Goal: Use online tool/utility: Use online tool/utility

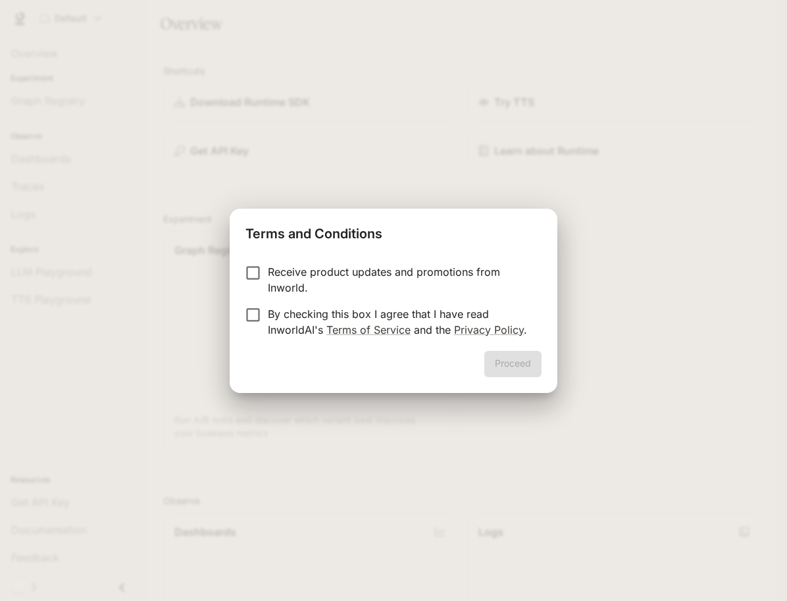
click at [354, 271] on p "Receive product updates and promotions from Inworld." at bounding box center [399, 280] width 263 height 32
click at [298, 311] on p "By checking this box I agree that I have read InworldAI's Terms of Service and …" at bounding box center [399, 322] width 263 height 32
click at [531, 353] on button "Proceed" at bounding box center [512, 364] width 57 height 26
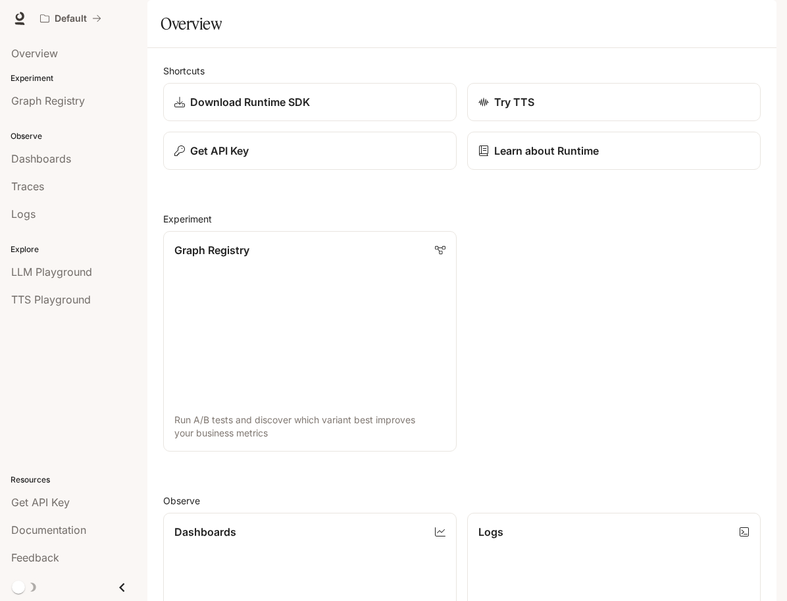
click at [65, 145] on li "Dashboards" at bounding box center [73, 159] width 147 height 28
click at [66, 148] on link "Dashboards" at bounding box center [73, 158] width 137 height 25
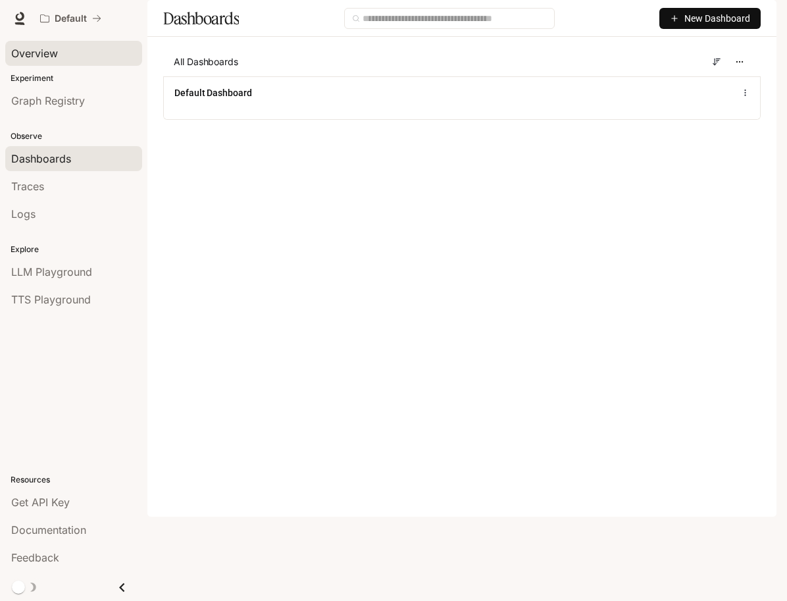
click at [59, 56] on div "Overview" at bounding box center [73, 53] width 125 height 16
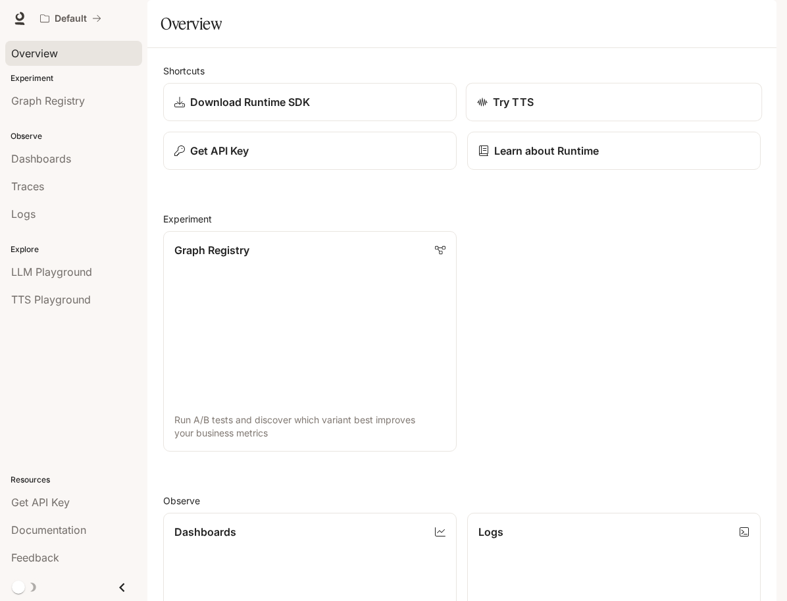
click at [505, 110] on p "Try TTS" at bounding box center [513, 102] width 41 height 16
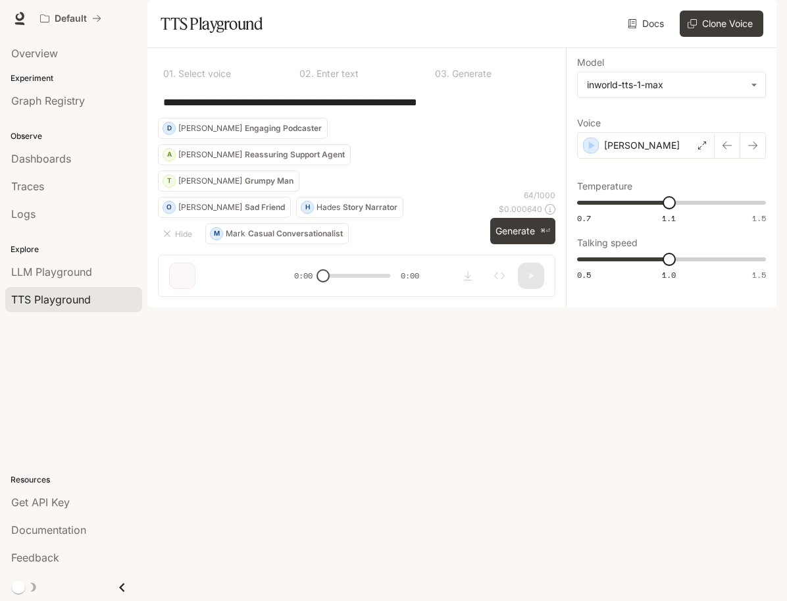
click at [441, 118] on div "**********" at bounding box center [357, 102] width 398 height 32
click at [465, 110] on textarea "**********" at bounding box center [356, 102] width 387 height 15
click at [599, 159] on div "[PERSON_NAME]" at bounding box center [646, 145] width 138 height 26
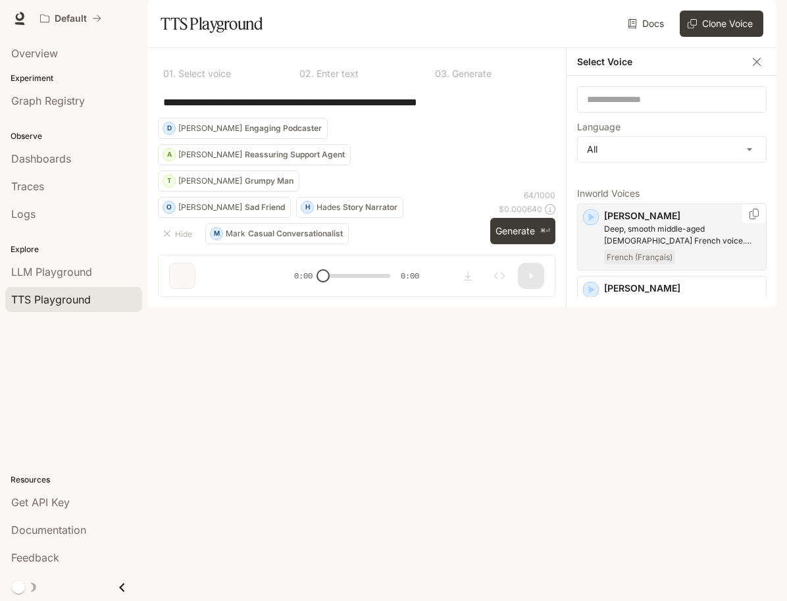
click at [606, 222] on p "[PERSON_NAME]" at bounding box center [682, 215] width 157 height 13
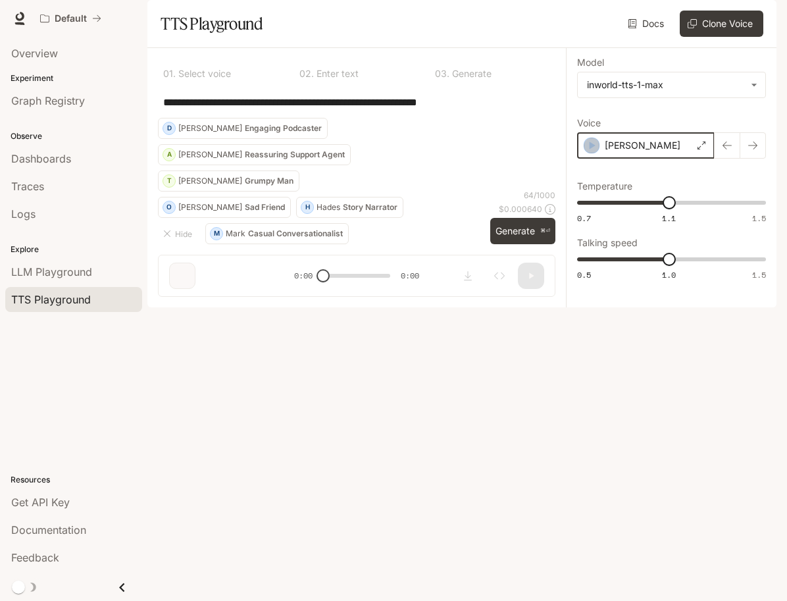
click at [589, 152] on icon "button" at bounding box center [591, 145] width 13 height 13
click at [632, 159] on div "[PERSON_NAME]" at bounding box center [646, 145] width 138 height 26
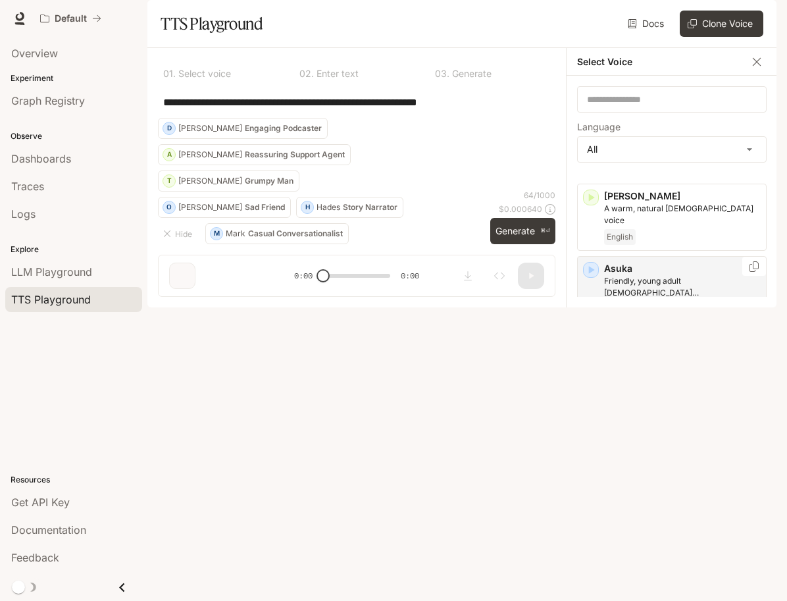
scroll to position [147, 0]
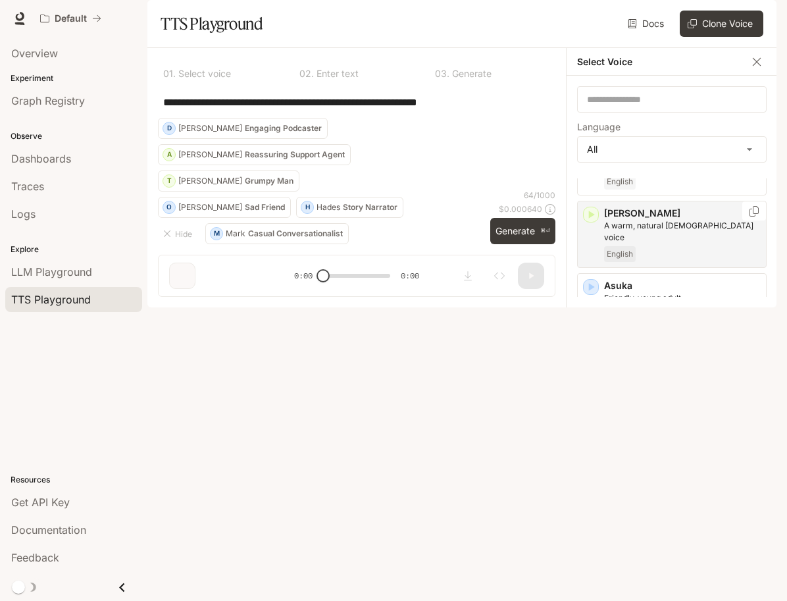
click at [591, 219] on icon "button" at bounding box center [592, 215] width 6 height 8
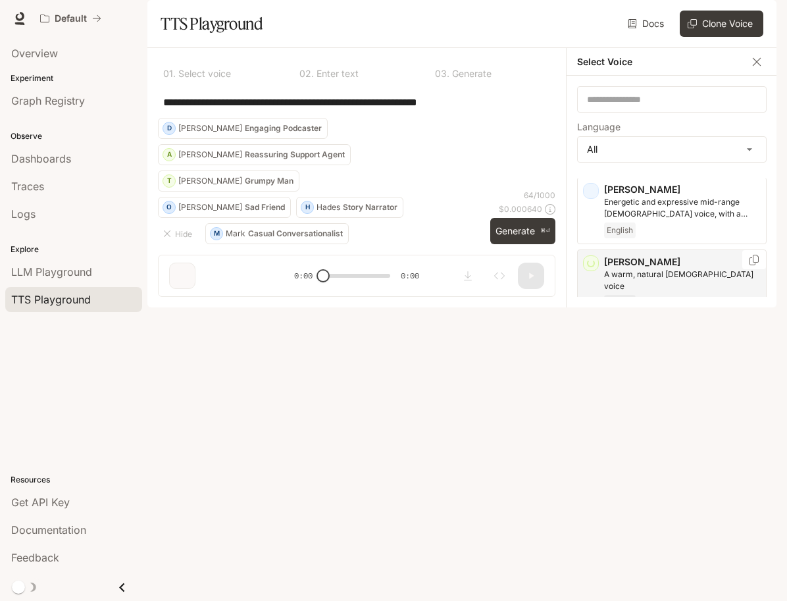
scroll to position [65, 0]
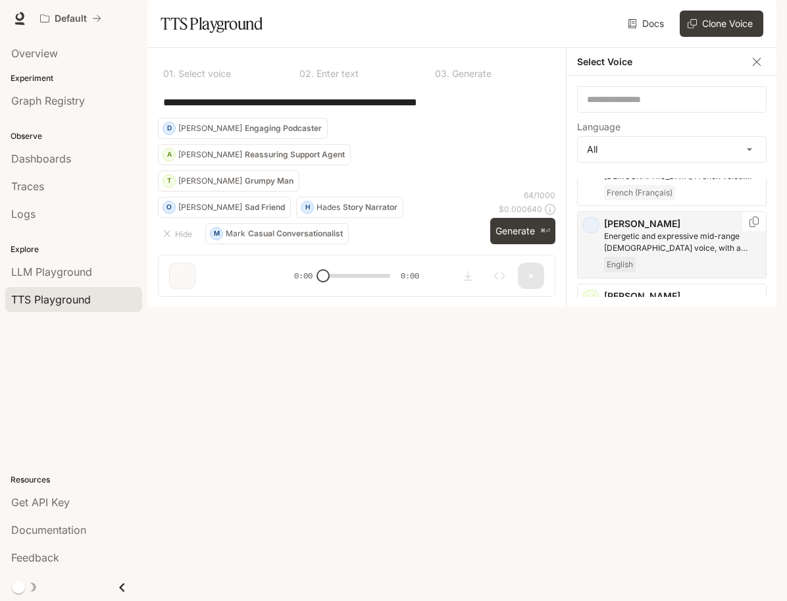
click at [597, 261] on div "[PERSON_NAME] and expressive mid-range [DEMOGRAPHIC_DATA] voice, with a mildly …" at bounding box center [672, 244] width 190 height 67
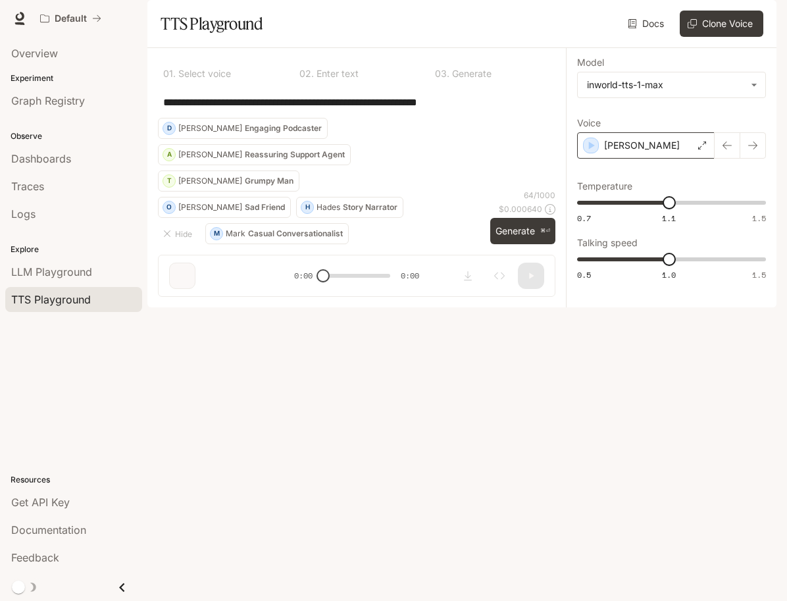
click at [613, 152] on p "[PERSON_NAME]" at bounding box center [642, 145] width 76 height 13
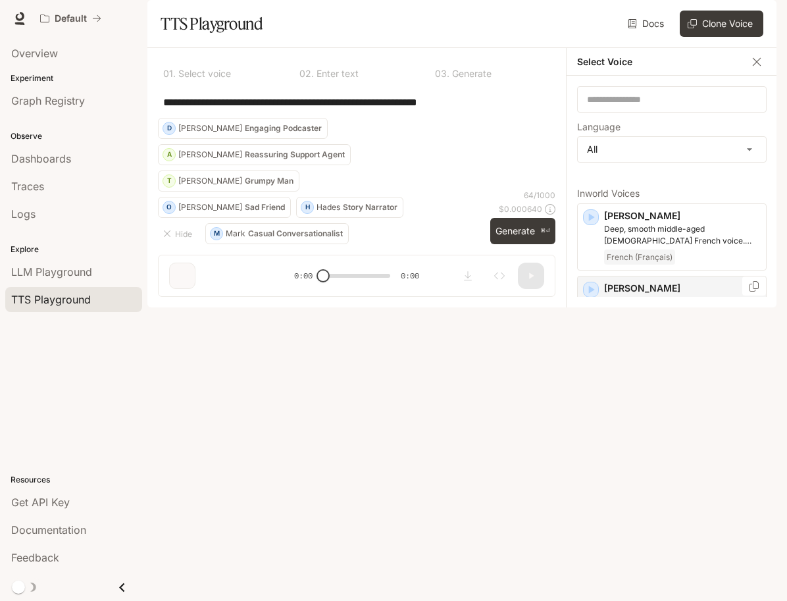
click at [596, 296] on icon "button" at bounding box center [590, 289] width 13 height 13
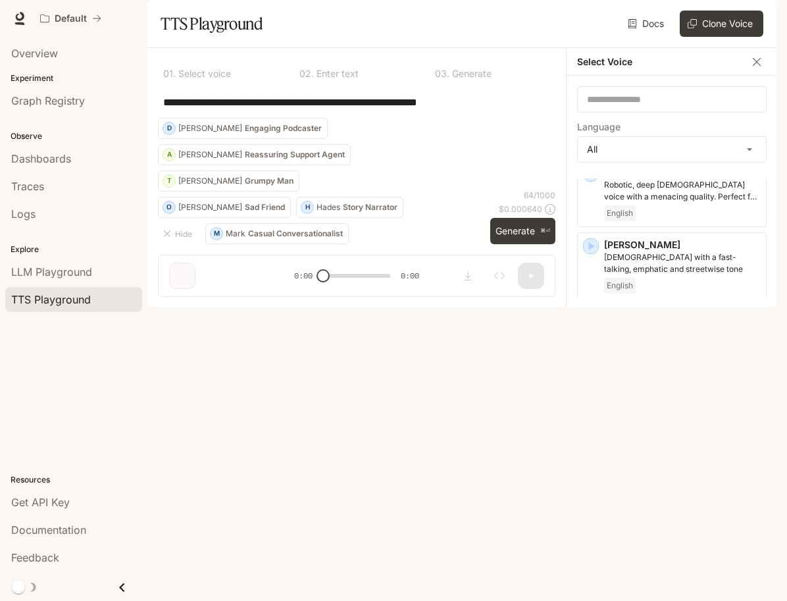
scroll to position [882, 0]
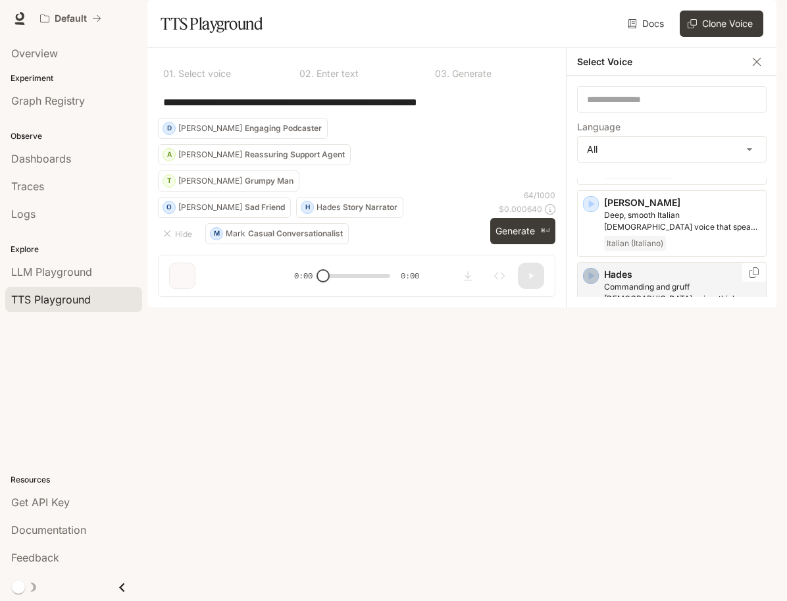
click at [596, 282] on icon "button" at bounding box center [590, 275] width 13 height 13
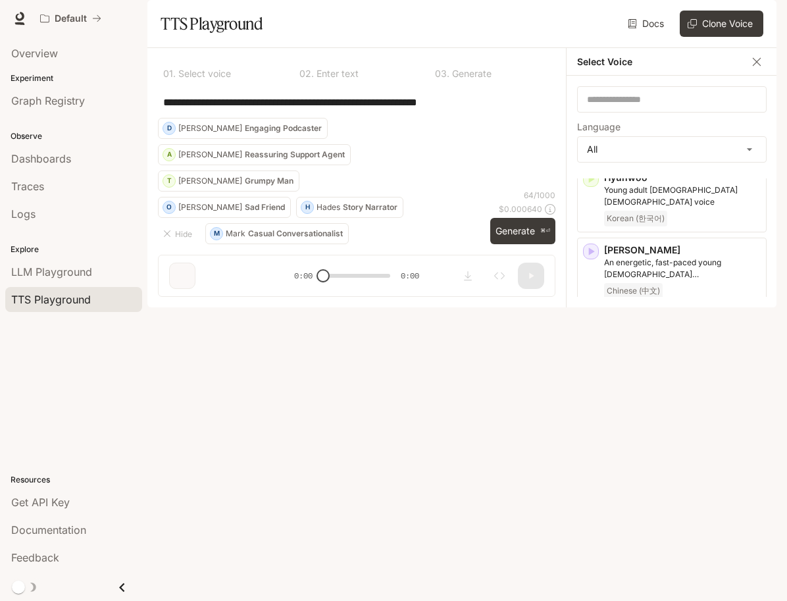
scroll to position [1176, 0]
click at [594, 314] on icon "button" at bounding box center [590, 319] width 13 height 13
click at [752, 68] on icon "button" at bounding box center [756, 61] width 13 height 13
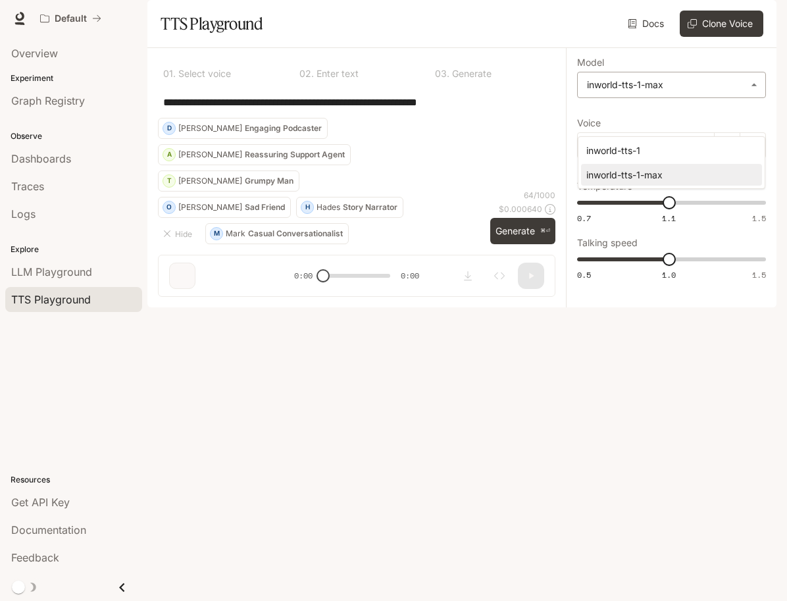
click at [637, 114] on body "**********" at bounding box center [393, 300] width 787 height 601
click at [600, 142] on li "inworld-tts-1" at bounding box center [671, 151] width 181 height 22
click at [619, 127] on body "**********" at bounding box center [393, 300] width 787 height 601
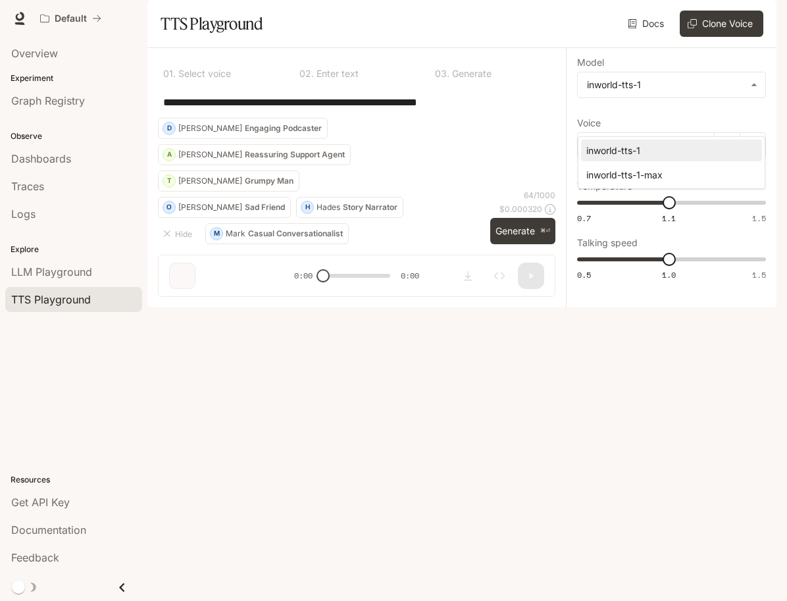
click at [612, 168] on div "inworld-tts-1-max" at bounding box center [668, 175] width 165 height 14
type input "**********"
click at [473, 84] on div "0 3 . Generate" at bounding box center [493, 71] width 126 height 25
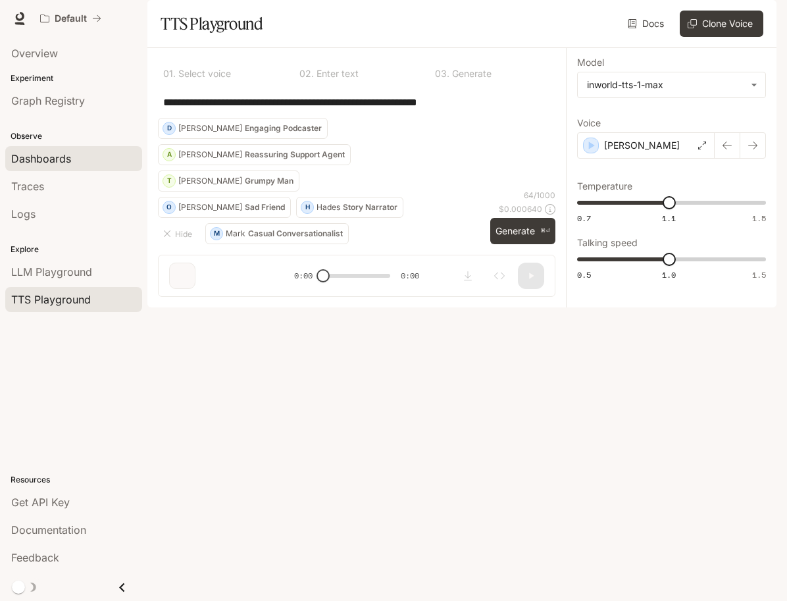
click at [74, 164] on div "Dashboards" at bounding box center [73, 159] width 125 height 16
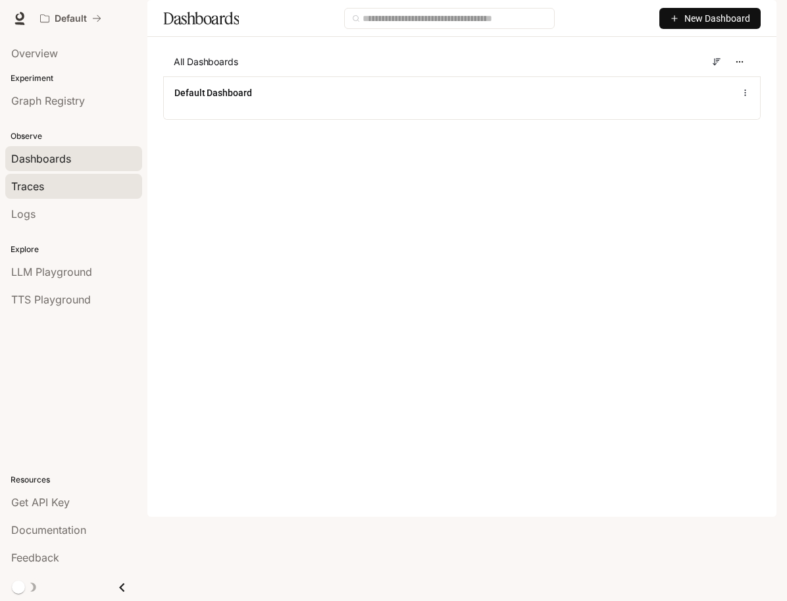
click at [72, 176] on link "Traces" at bounding box center [73, 186] width 137 height 25
